Goal: Task Accomplishment & Management: Complete application form

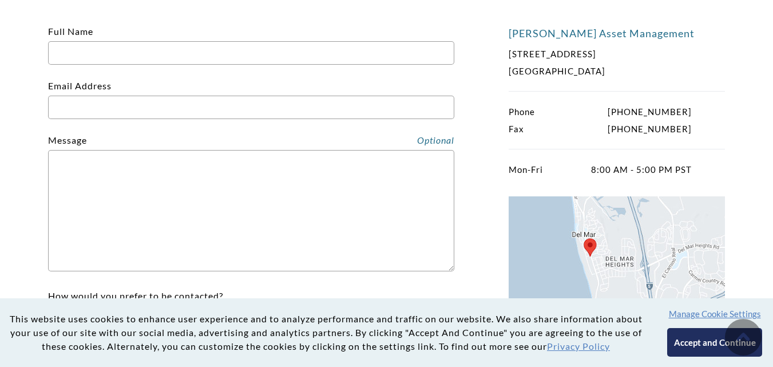
scroll to position [267, 0]
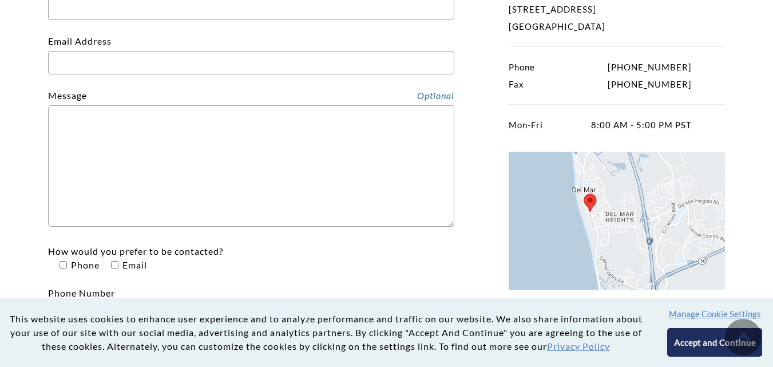
click at [108, 68] on input "Email Address" at bounding box center [251, 62] width 406 height 23
type input "[EMAIL_ADDRESS][DOMAIN_NAME]"
type input "[PERSON_NAME]"
type input "7603302442"
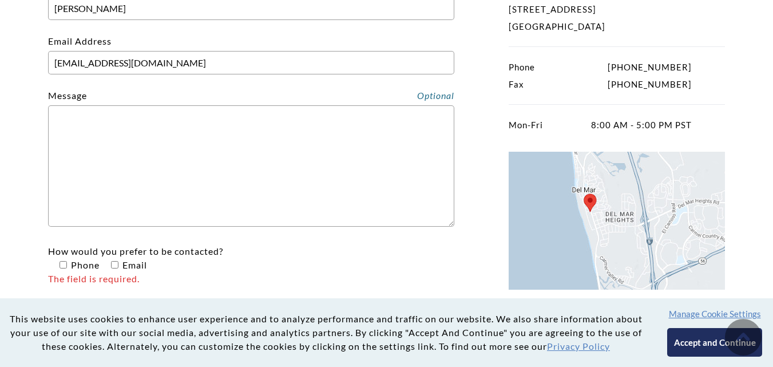
click at [125, 168] on textarea "Contact form" at bounding box center [251, 165] width 406 height 121
paste textarea "I work with a local cleaning company and would love to give you a professional …"
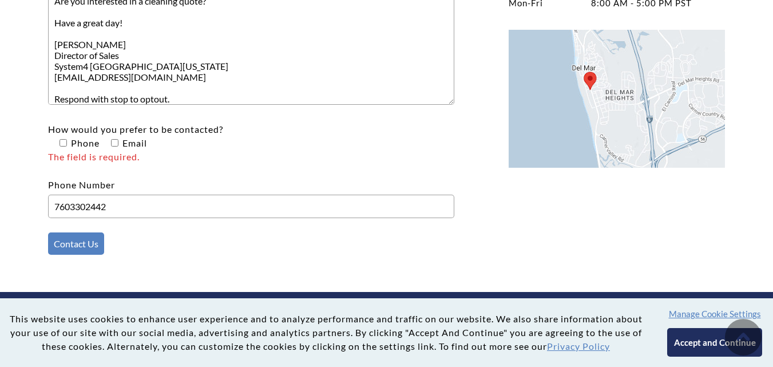
scroll to position [401, 0]
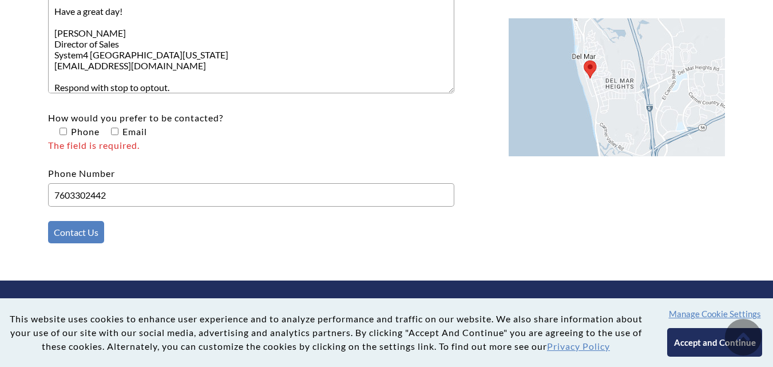
type textarea "I work with a local cleaning company and would love to give you a professional …"
click at [118, 133] on span "Email" at bounding box center [128, 132] width 38 height 14
click at [67, 133] on input"] "How would you prefer to be contacted? Phone Email The field is required." at bounding box center [63, 131] width 7 height 7
checkbox input"] "true"
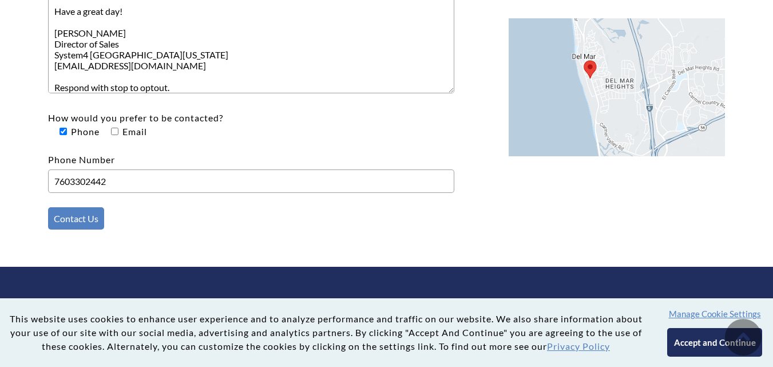
click at [113, 132] on input"] "How would you prefer to be contacted? Phone Email" at bounding box center [114, 131] width 7 height 7
checkbox input"] "true"
click at [85, 228] on input "Contact Us" at bounding box center [76, 218] width 56 height 22
click at [79, 219] on input "Contact Us" at bounding box center [76, 218] width 56 height 22
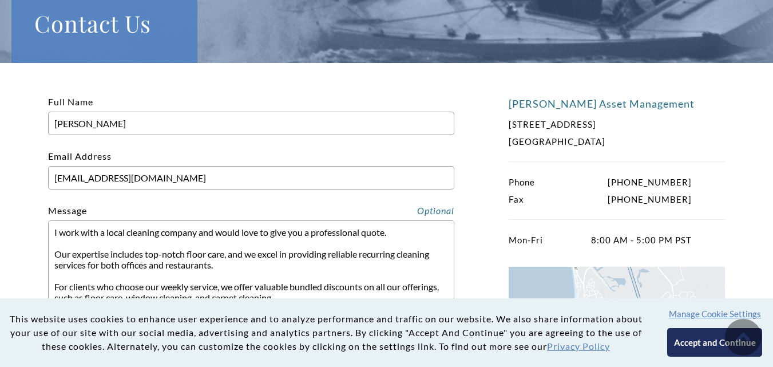
scroll to position [133, 0]
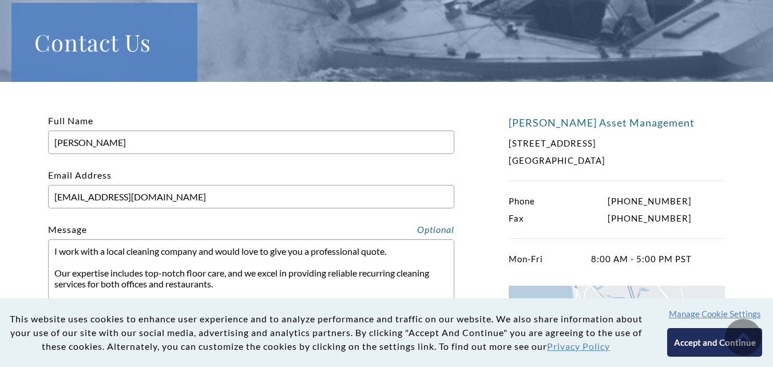
click at [84, 140] on input "[PERSON_NAME]" at bounding box center [251, 141] width 406 height 23
click at [122, 168] on form "Full Name [PERSON_NAME] Email Address [EMAIL_ADDRESS][DOMAIN_NAME] Message I wo…" at bounding box center [251, 323] width 406 height 418
click at [123, 199] on input "[EMAIL_ADDRESS][DOMAIN_NAME]" at bounding box center [251, 196] width 406 height 23
click at [47, 141] on div "[PERSON_NAME] Asset Management [STREET_ADDRESS] Phone [PHONE_NUMBER] Fax [PHONE…" at bounding box center [386, 323] width 773 height 482
click at [72, 142] on input "[PERSON_NAME]" at bounding box center [251, 141] width 406 height 23
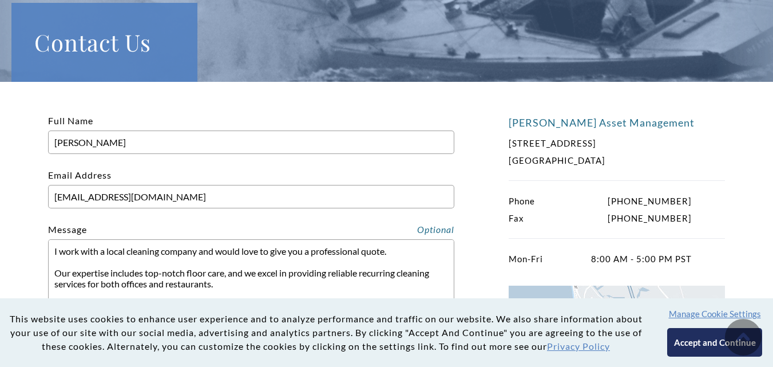
click at [116, 192] on input "[EMAIL_ADDRESS][DOMAIN_NAME]" at bounding box center [251, 196] width 406 height 23
click at [86, 203] on input "[EMAIL_ADDRESS][DOMAIN_NAME]" at bounding box center [251, 196] width 406 height 23
click at [690, 341] on button "Accept and Continue" at bounding box center [714, 342] width 94 height 29
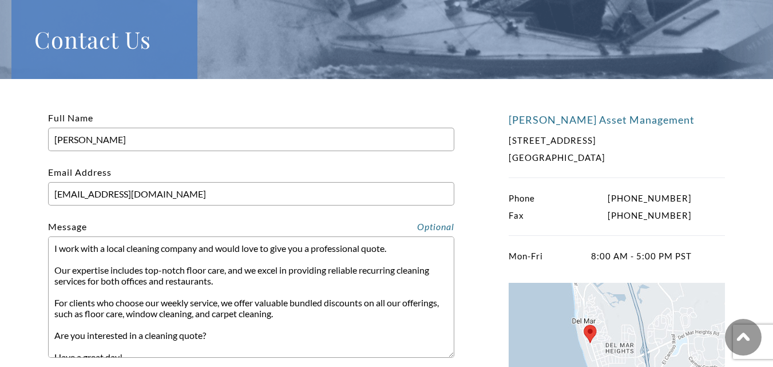
scroll to position [502, 0]
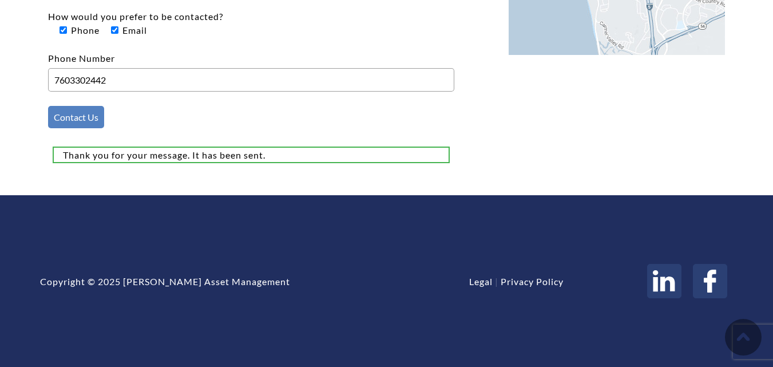
type input "[PERSON_NAME]"
type input "[EMAIL_ADDRESS][DOMAIN_NAME]"
type input "7603302442"
